Goal: Information Seeking & Learning: Learn about a topic

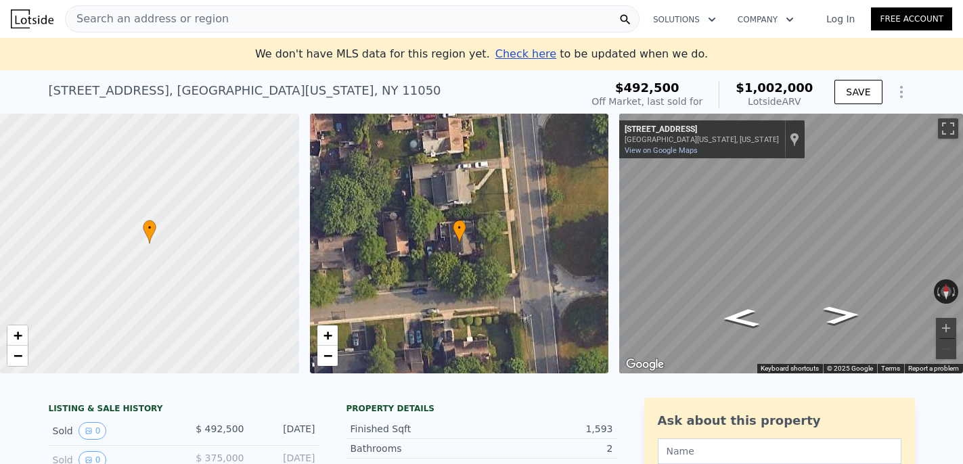
click at [179, 21] on span "Search an address or region" at bounding box center [147, 19] width 163 height 16
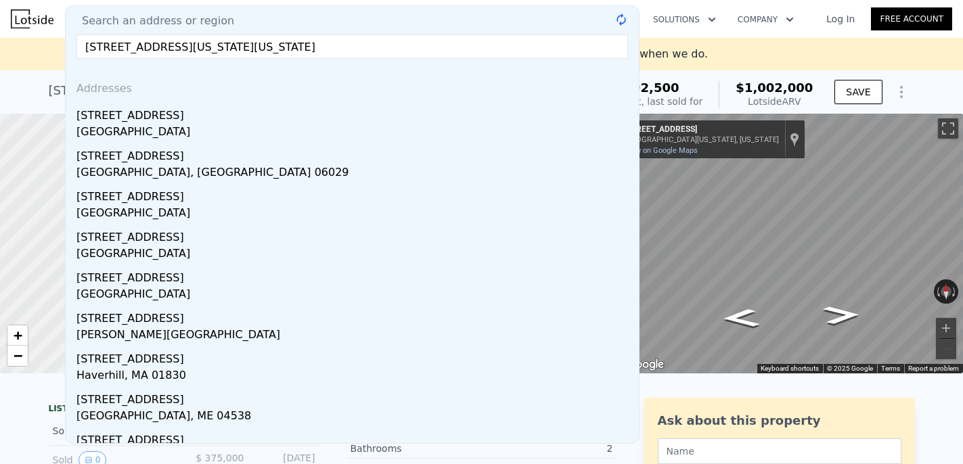
click at [167, 35] on input "11 middle road port washington New York 11050" at bounding box center [352, 47] width 552 height 24
click at [169, 43] on input "11 middle road port washington New York 11050" at bounding box center [352, 47] width 552 height 24
drag, startPoint x: 169, startPoint y: 43, endPoint x: 204, endPoint y: 43, distance: 35.2
click at [204, 43] on input "11 middle road port washington New York 11050" at bounding box center [352, 47] width 552 height 24
click at [294, 47] on input "11 middle road sands point New York 11050" at bounding box center [352, 47] width 552 height 24
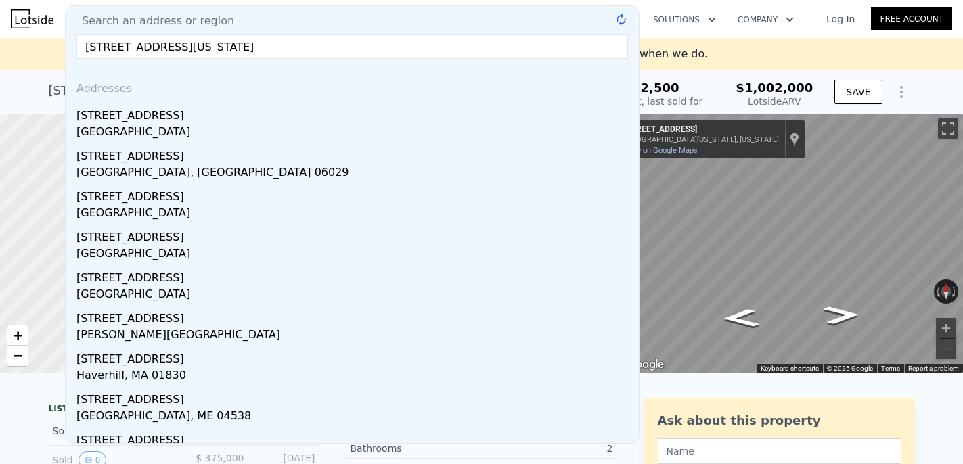
click at [294, 47] on input "11 middle road sands point New York 11050" at bounding box center [352, 47] width 552 height 24
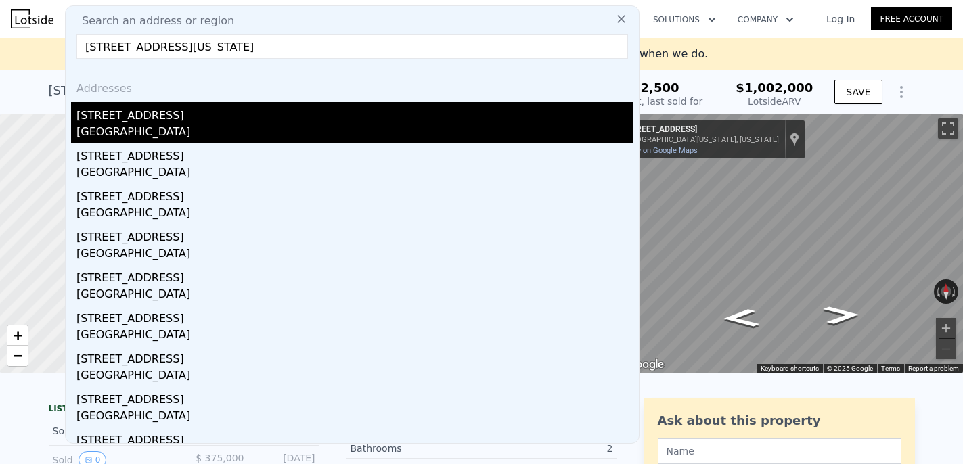
type input "11 middle road sands point New York"
click at [286, 131] on div "[GEOGRAPHIC_DATA]" at bounding box center [354, 133] width 557 height 19
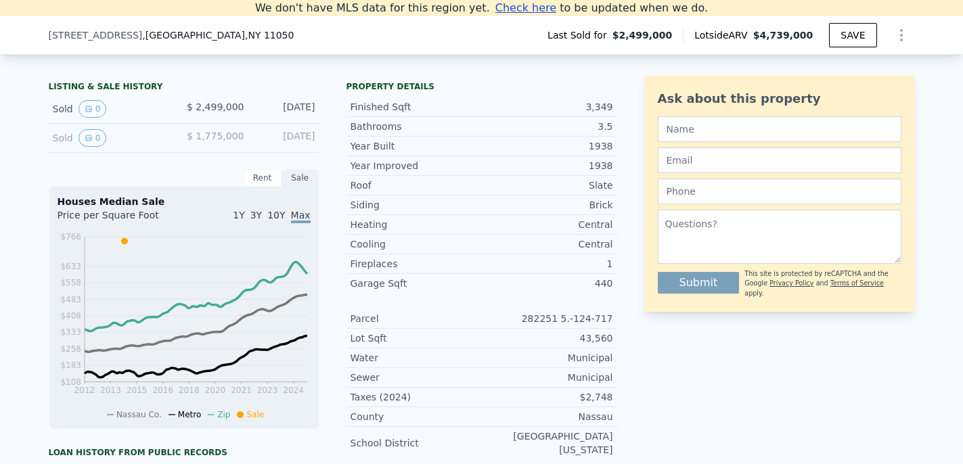
scroll to position [292, 0]
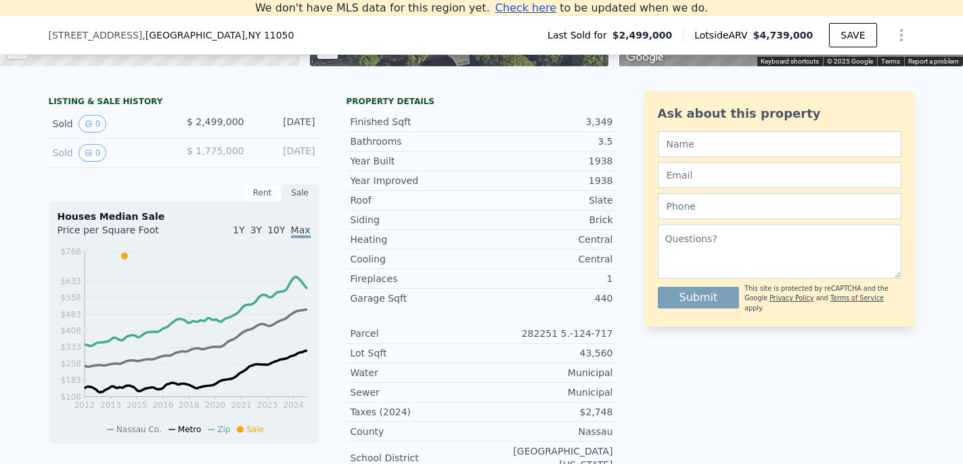
click at [63, 123] on div "Sold 0" at bounding box center [113, 124] width 120 height 18
click at [87, 123] on icon "View historical data" at bounding box center [89, 124] width 8 height 8
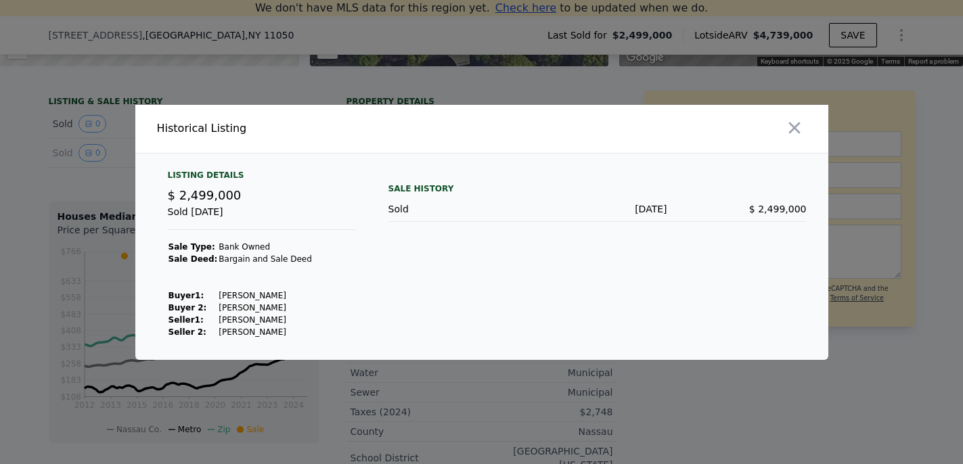
click at [121, 215] on div at bounding box center [481, 232] width 963 height 464
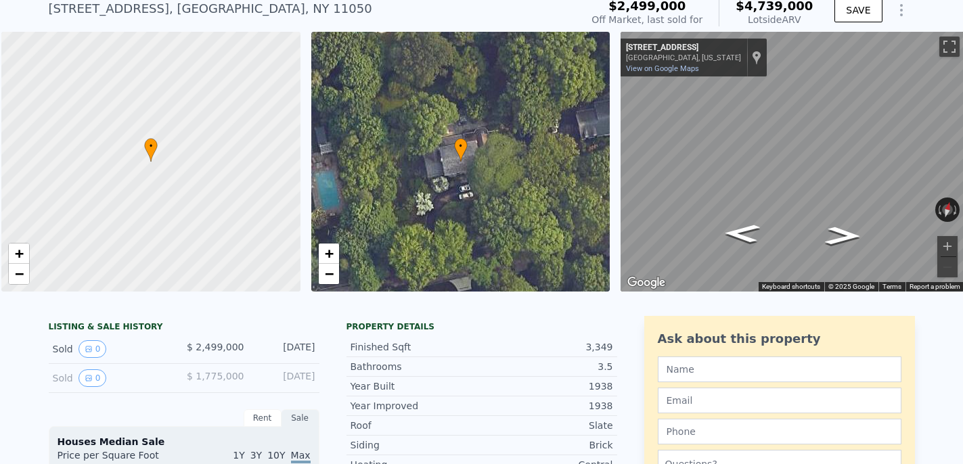
scroll to position [136, 0]
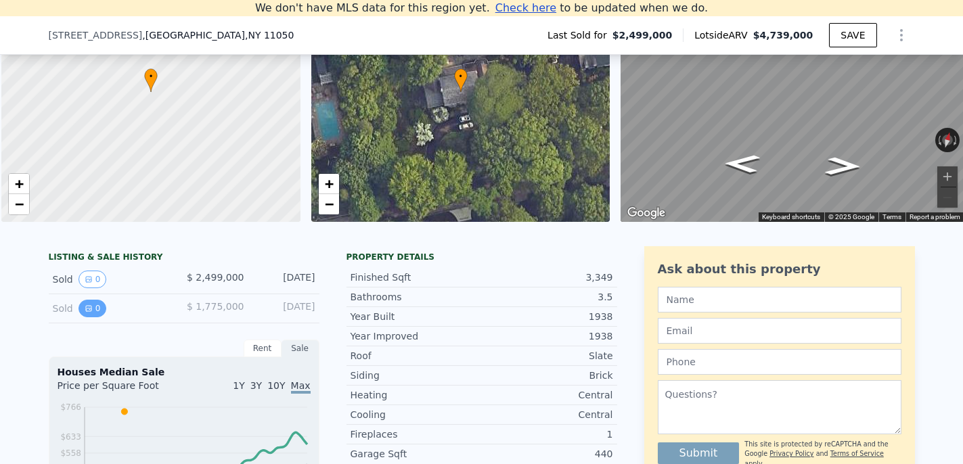
click at [92, 308] on button "0" at bounding box center [93, 309] width 28 height 18
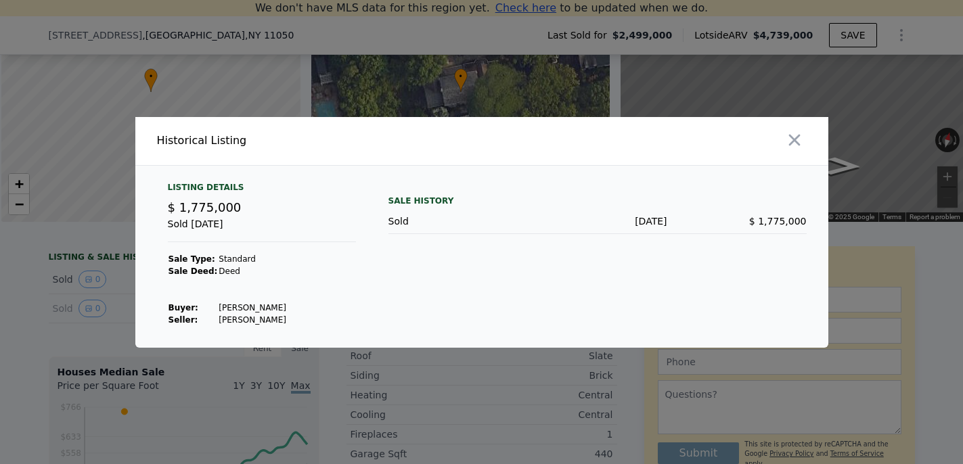
click at [116, 311] on div at bounding box center [481, 232] width 963 height 464
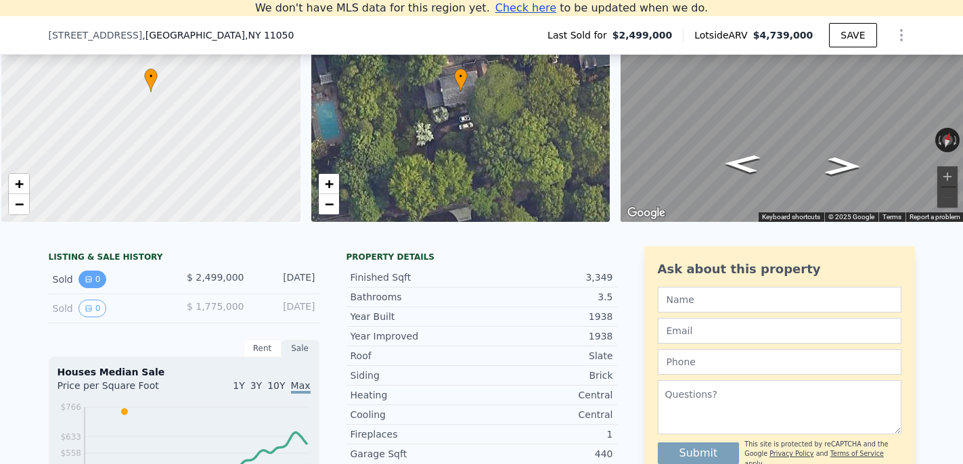
click at [88, 276] on icon "View historical data" at bounding box center [89, 279] width 8 height 8
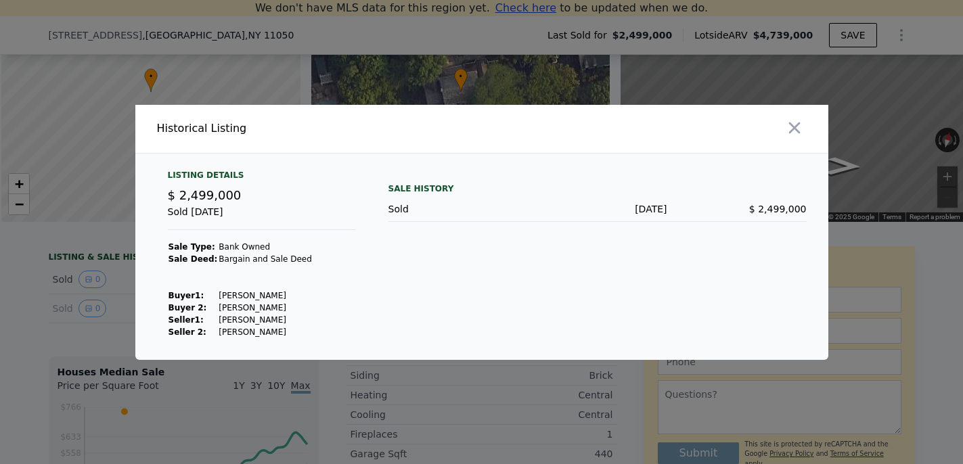
scroll to position [0, 5]
drag, startPoint x: 218, startPoint y: 251, endPoint x: 261, endPoint y: 360, distance: 117.0
click at [260, 359] on div "​ Historical Listing Listing Details $ 2,499,000 Sold Jul 8, 2014 Sale Type: Ba…" at bounding box center [481, 232] width 963 height 464
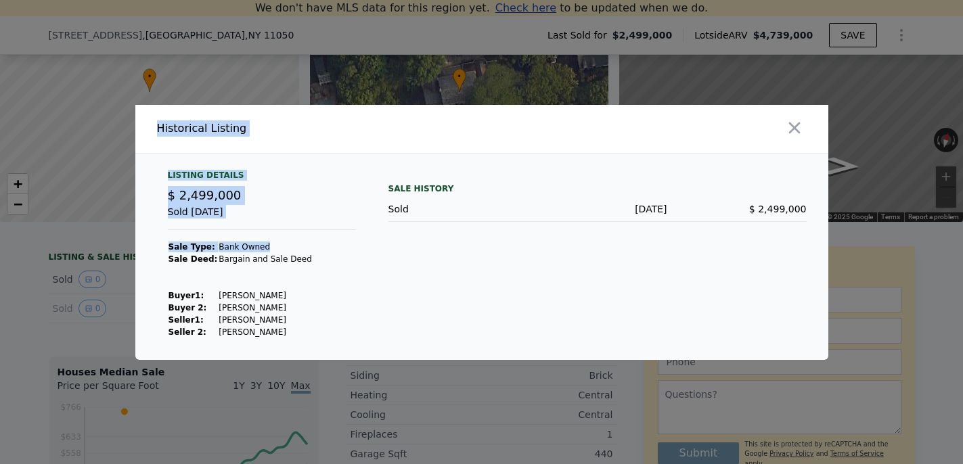
click at [347, 364] on div at bounding box center [481, 232] width 963 height 464
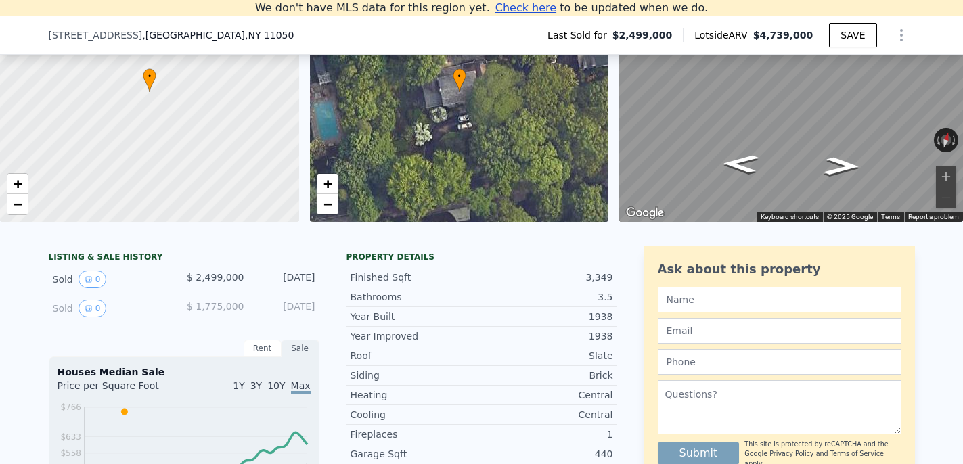
scroll to position [381, 0]
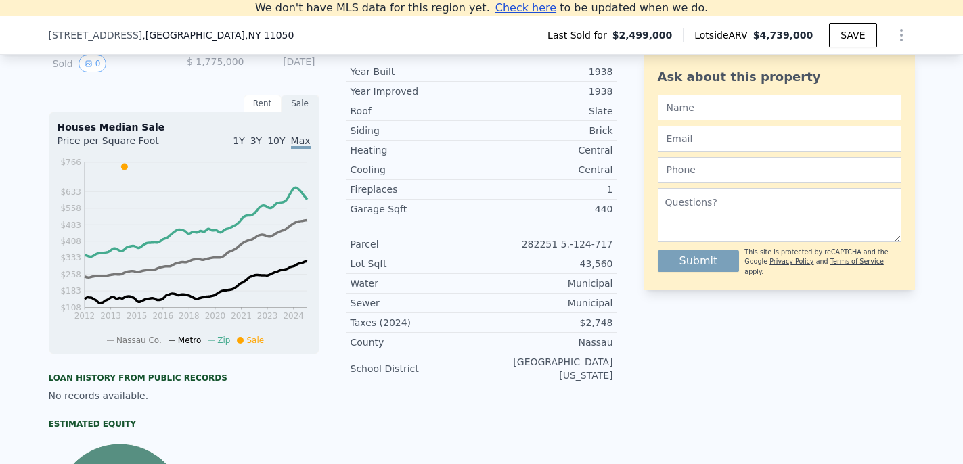
drag, startPoint x: 471, startPoint y: 410, endPoint x: 439, endPoint y: 254, distance: 158.9
click at [439, 254] on div "Property details Finished Sqft 3,349 Bathrooms 3.5 Year Built 1938 Year Improve…" at bounding box center [482, 288] width 271 height 575
click at [439, 254] on div "Lot Sqft 43,560" at bounding box center [482, 264] width 271 height 20
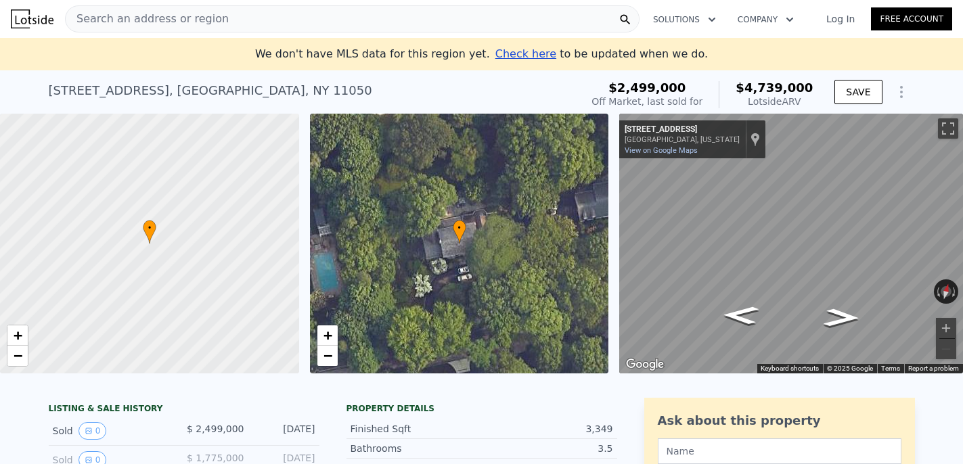
scroll to position [0, 0]
click at [899, 93] on icon "Show Options" at bounding box center [901, 92] width 16 height 16
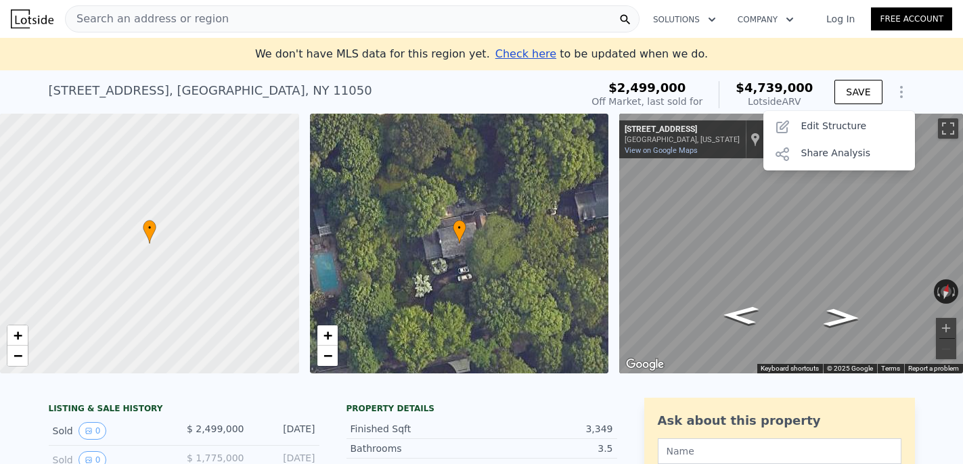
click at [899, 93] on icon "Show Options" at bounding box center [901, 92] width 16 height 16
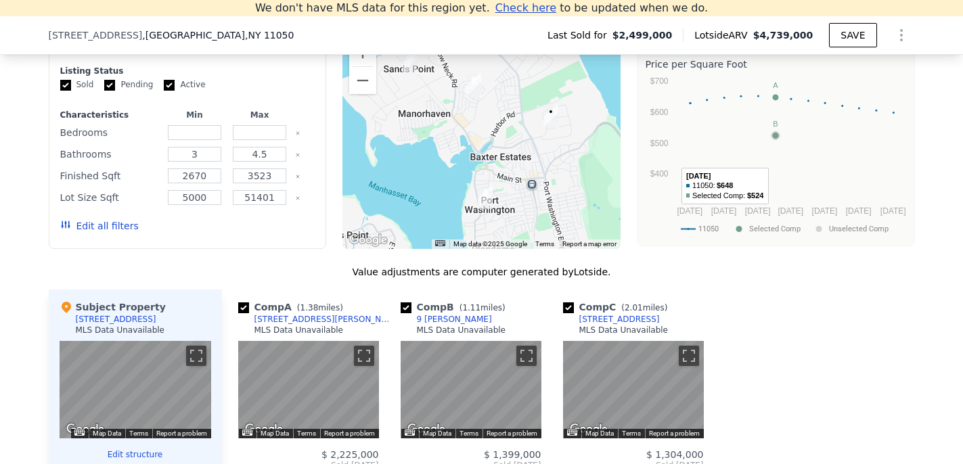
scroll to position [1129, 0]
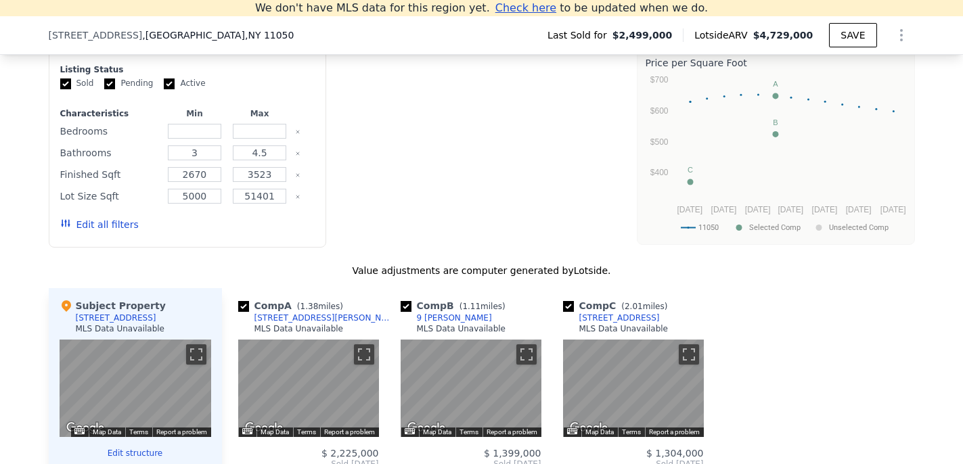
type input "$ 4,729,000"
type input "$ 1,682,917"
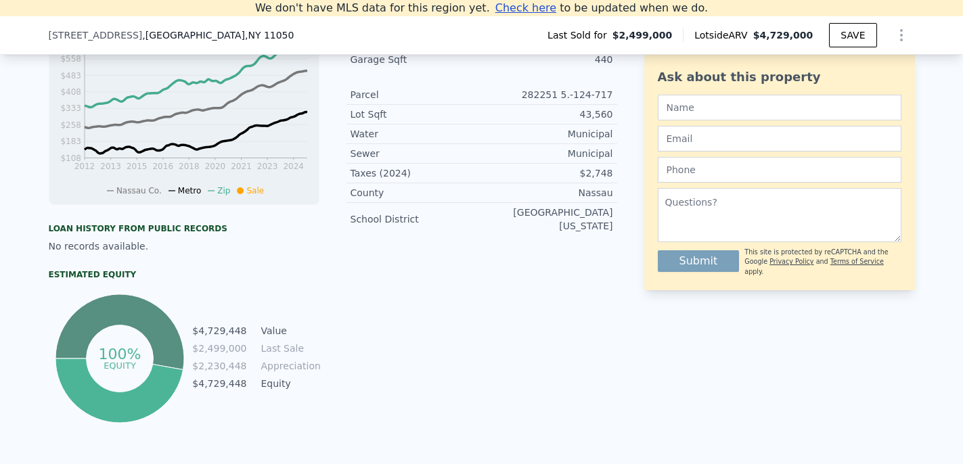
scroll to position [507, 0]
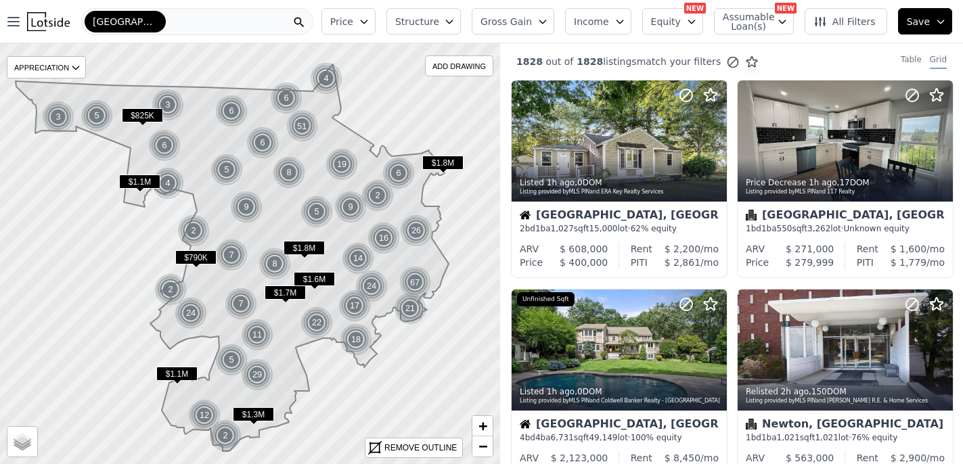
click at [188, 11] on div "[GEOGRAPHIC_DATA]" at bounding box center [197, 21] width 232 height 27
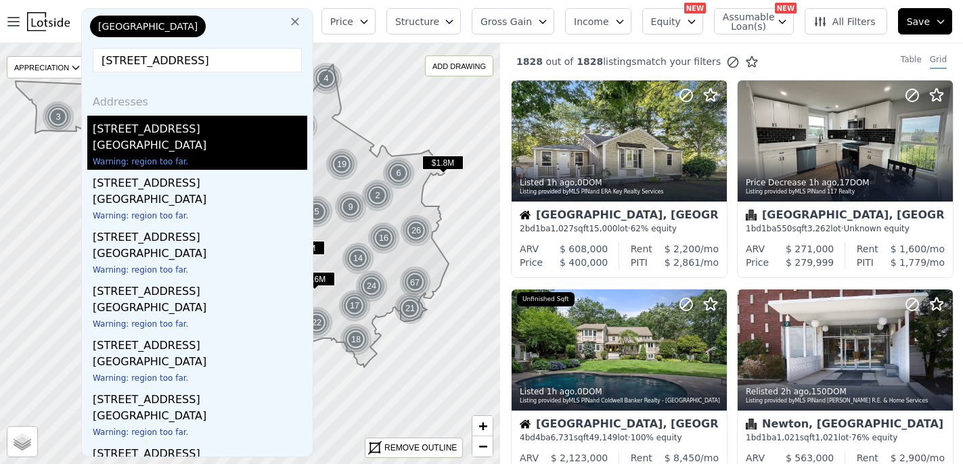
type input "[STREET_ADDRESS]"
click at [158, 128] on div "[STREET_ADDRESS]" at bounding box center [200, 127] width 215 height 22
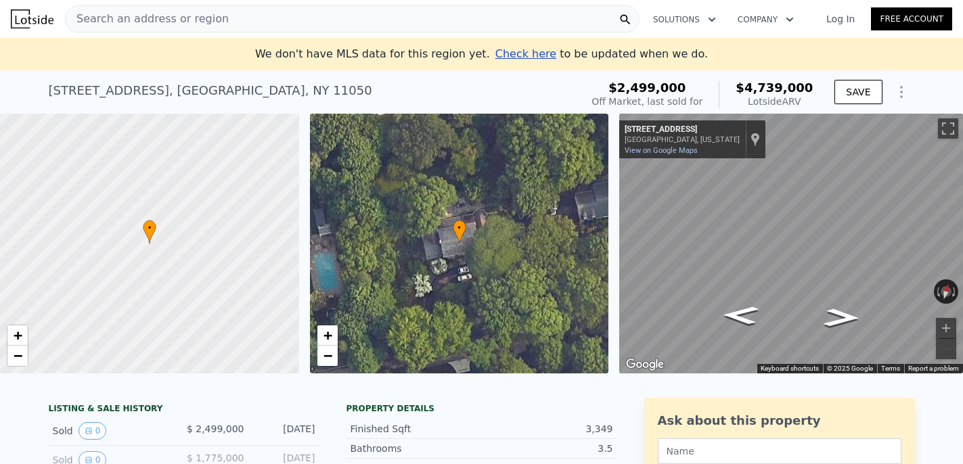
click at [687, 101] on div "Off Market, last sold for" at bounding box center [647, 102] width 111 height 14
click at [676, 74] on div "[STREET_ADDRESS] Sold [DATE] for $2.499m (~ARV $4.739m ) $2,499,000 Off Market,…" at bounding box center [482, 91] width 866 height 43
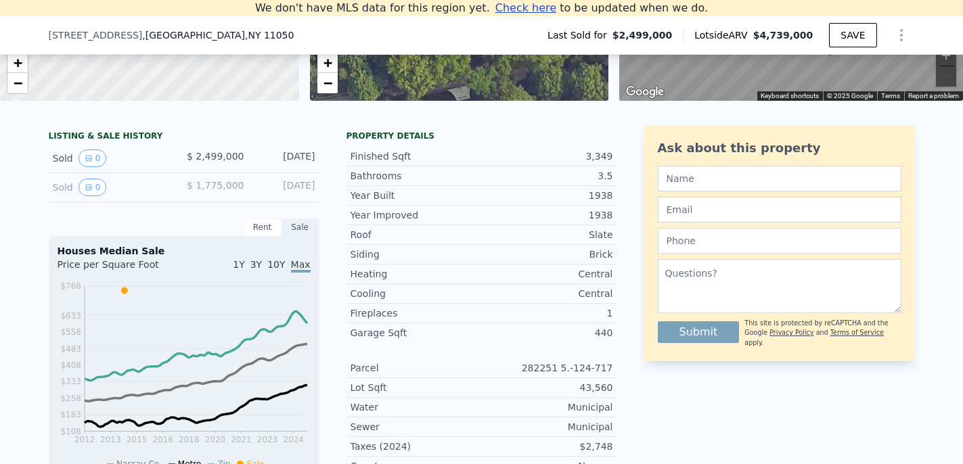
scroll to position [129, 0]
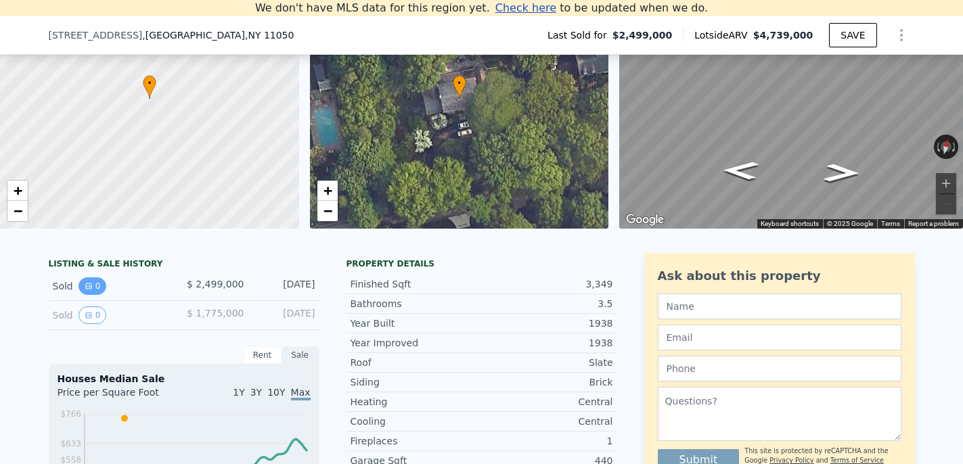
click at [90, 278] on button "0" at bounding box center [93, 287] width 28 height 18
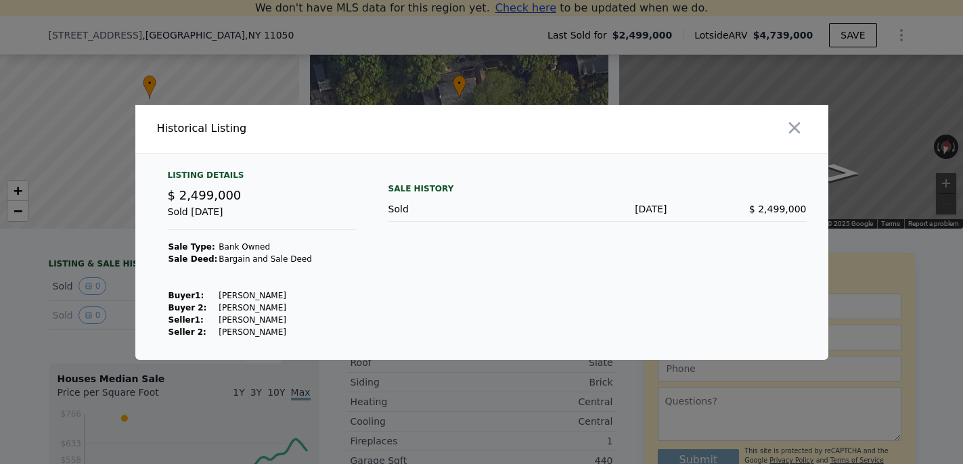
click at [111, 285] on div at bounding box center [481, 232] width 963 height 464
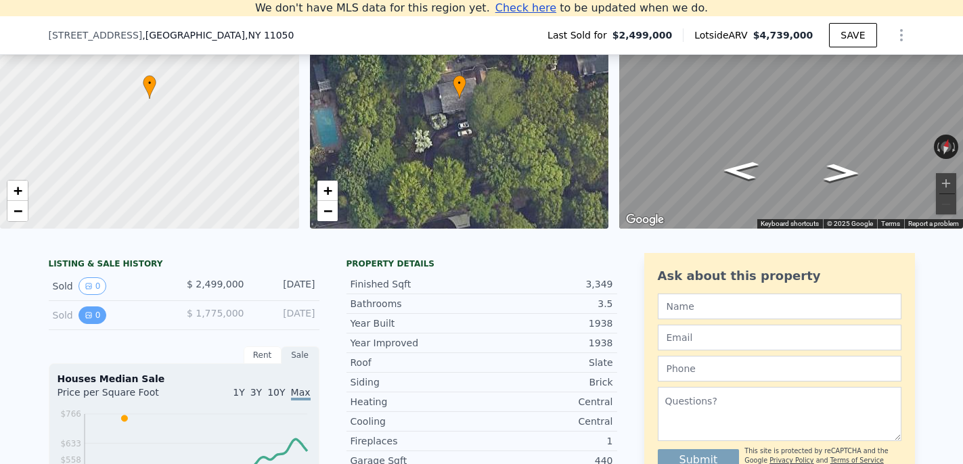
click at [92, 313] on button "0" at bounding box center [93, 316] width 28 height 18
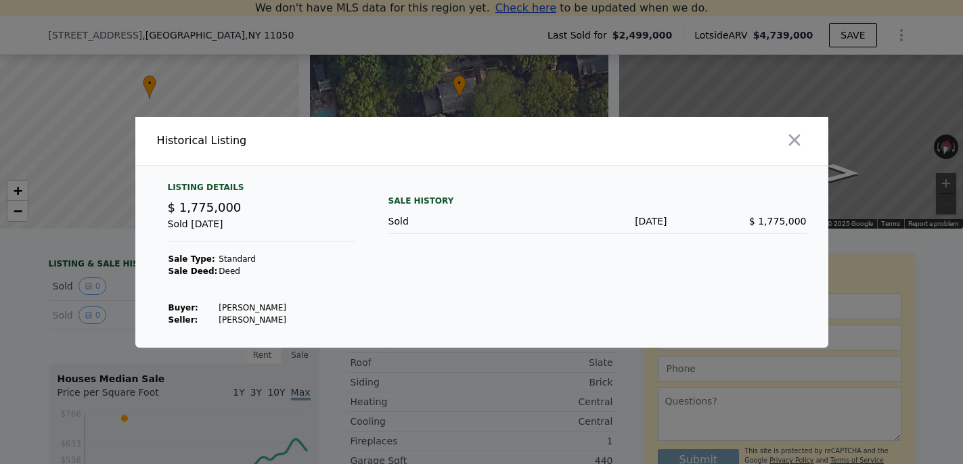
click at [110, 316] on div at bounding box center [481, 232] width 963 height 464
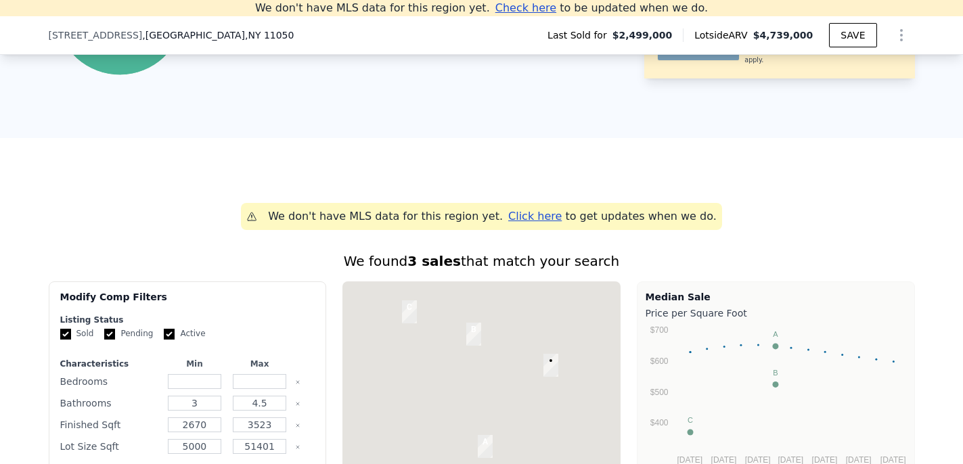
scroll to position [996, 0]
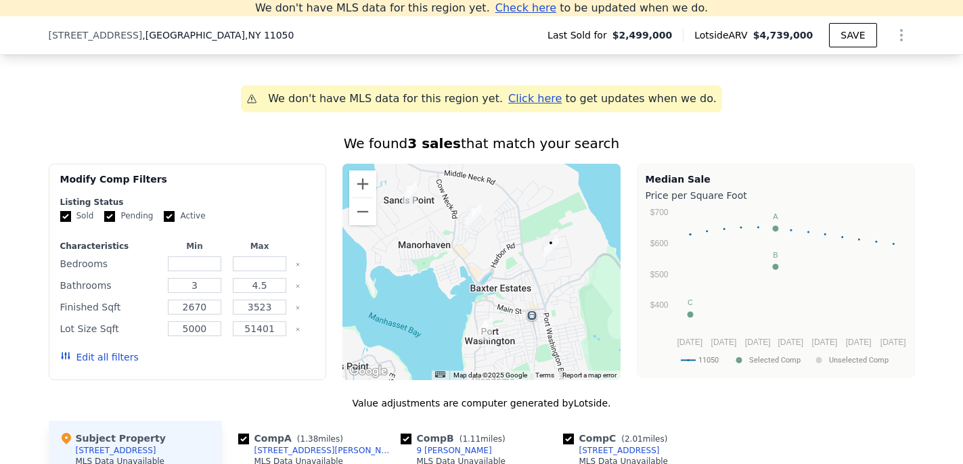
click at [443, 143] on strong "3 sales" at bounding box center [433, 143] width 53 height 16
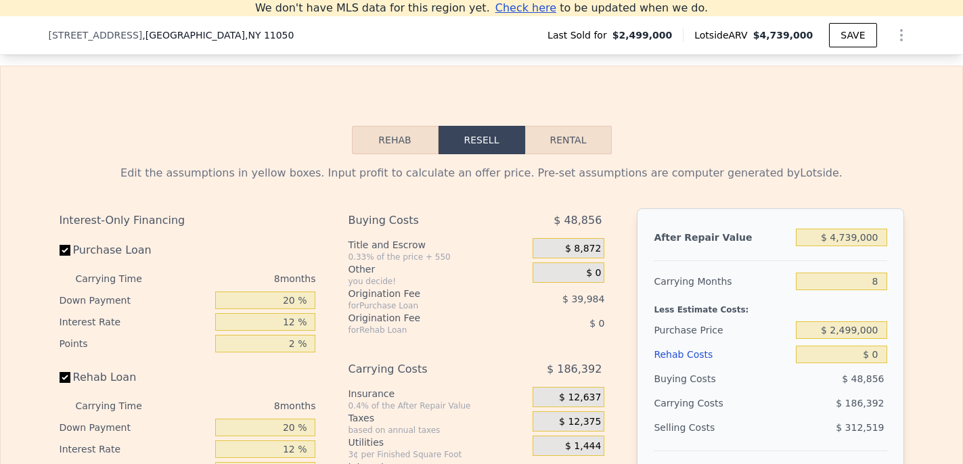
scroll to position [1895, 0]
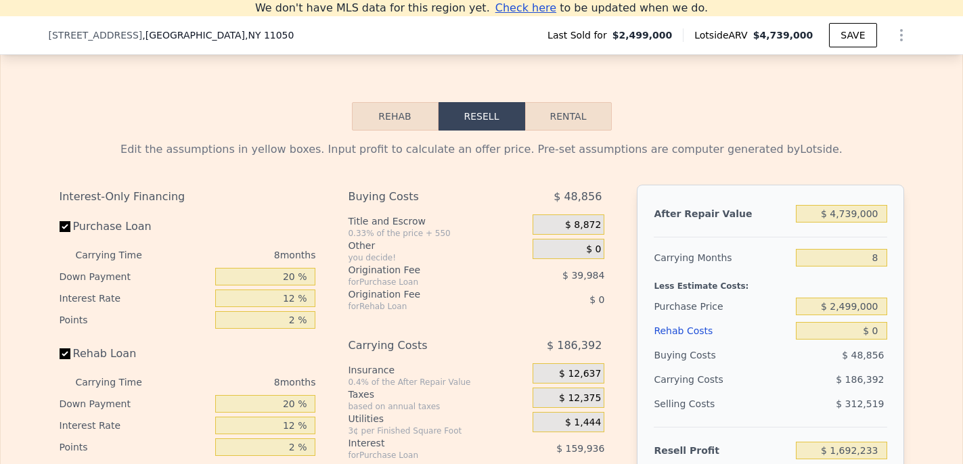
click at [407, 109] on button "Rehab" at bounding box center [395, 116] width 87 height 28
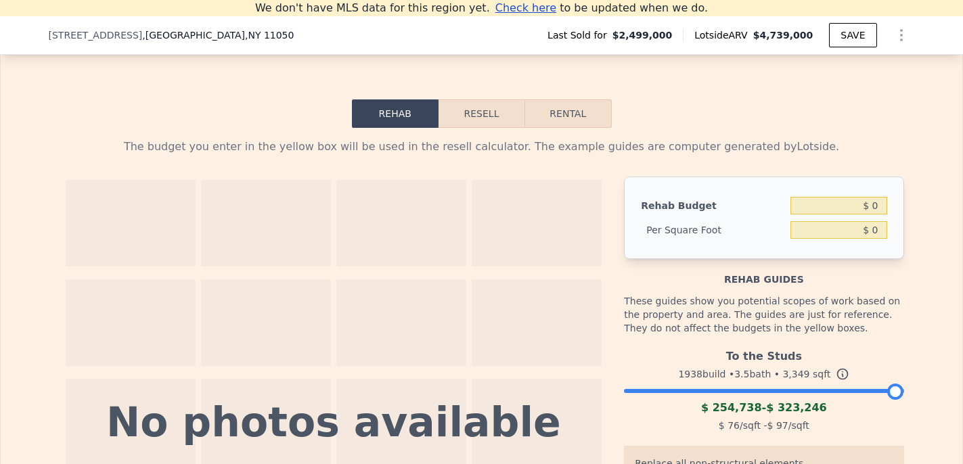
scroll to position [1744, 0]
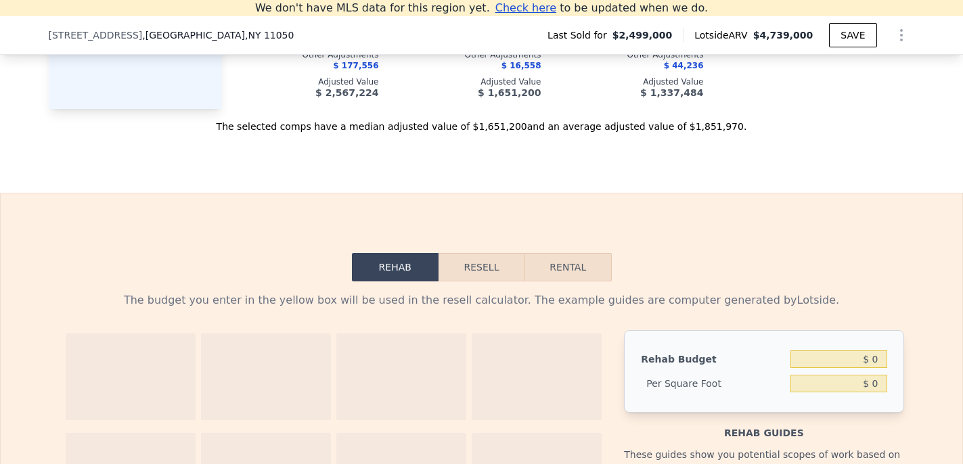
click at [574, 271] on button "Rental" at bounding box center [568, 267] width 87 height 28
select select "30"
